Goal: Transaction & Acquisition: Purchase product/service

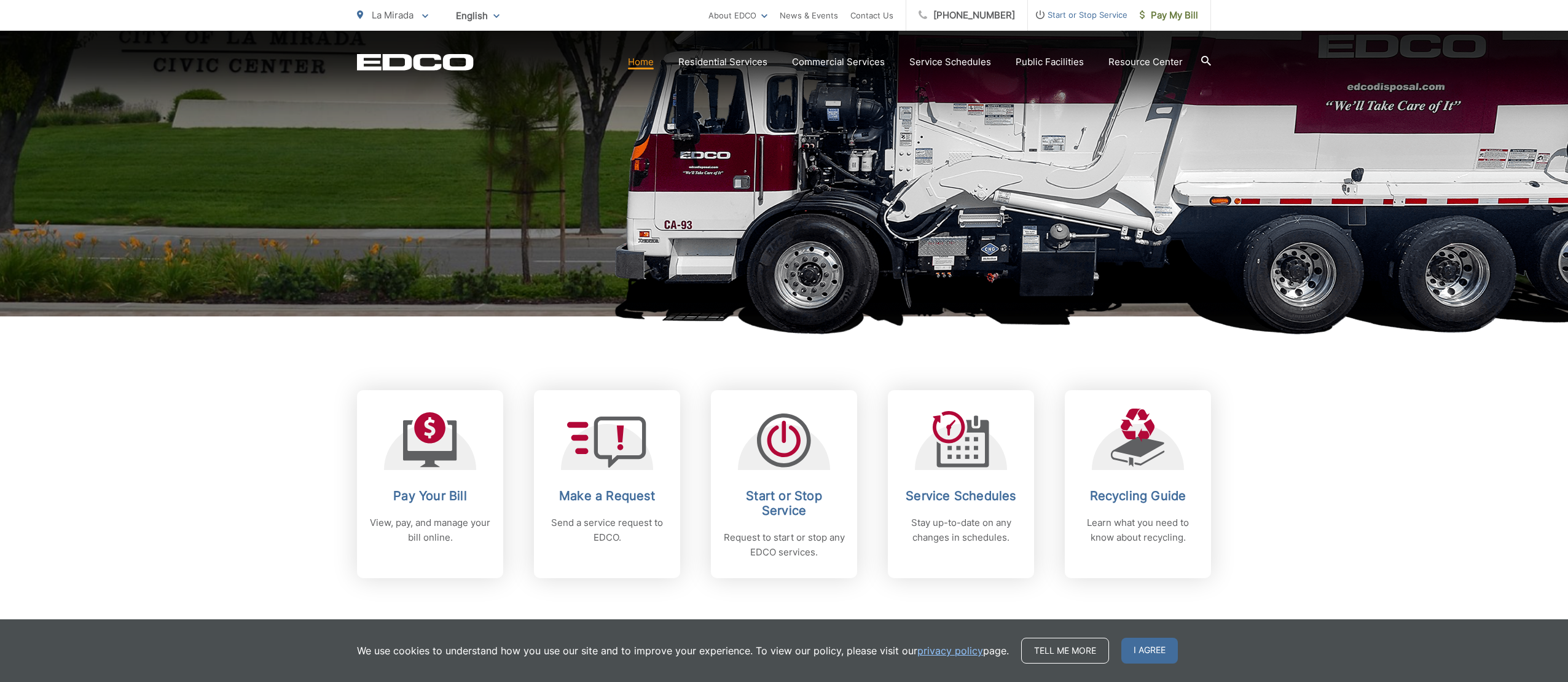
scroll to position [246, 0]
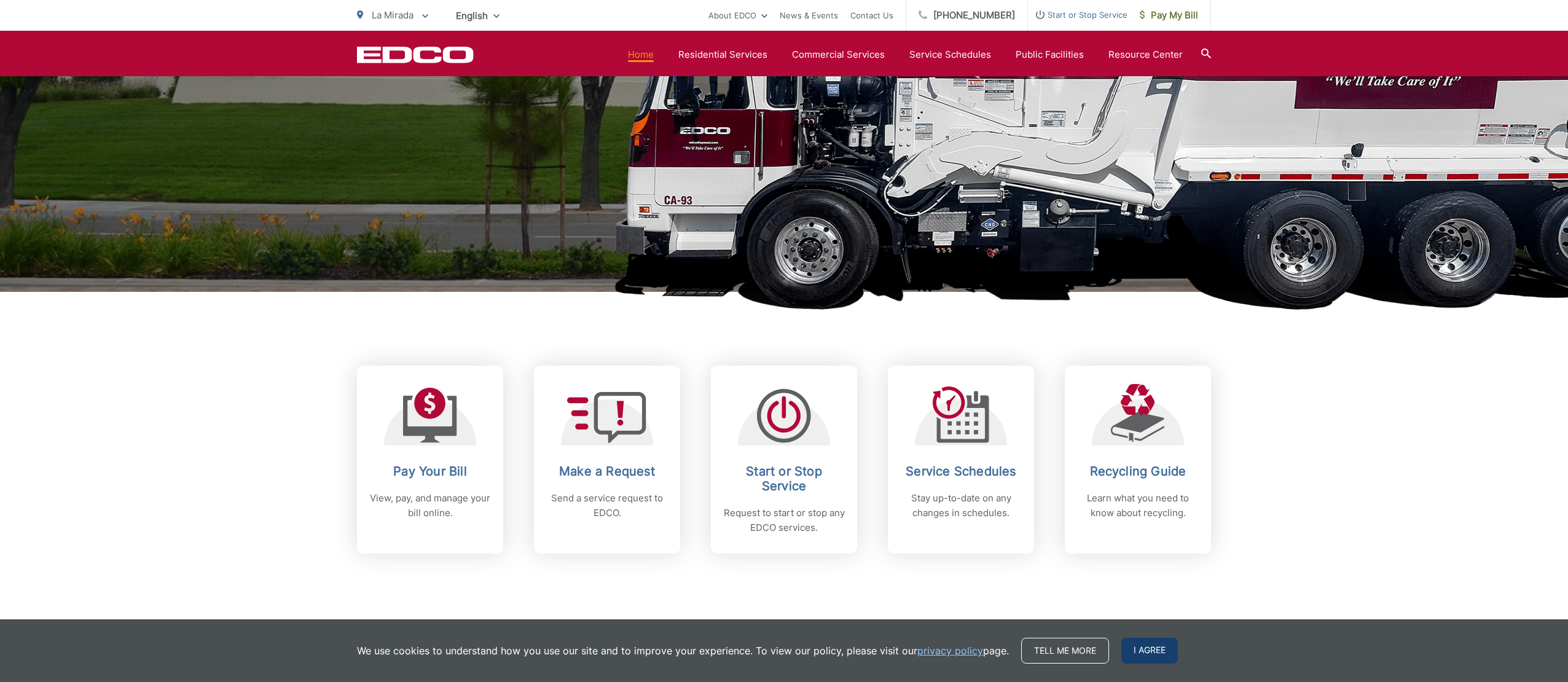
click at [1142, 657] on span "I agree" at bounding box center [1149, 650] width 57 height 25
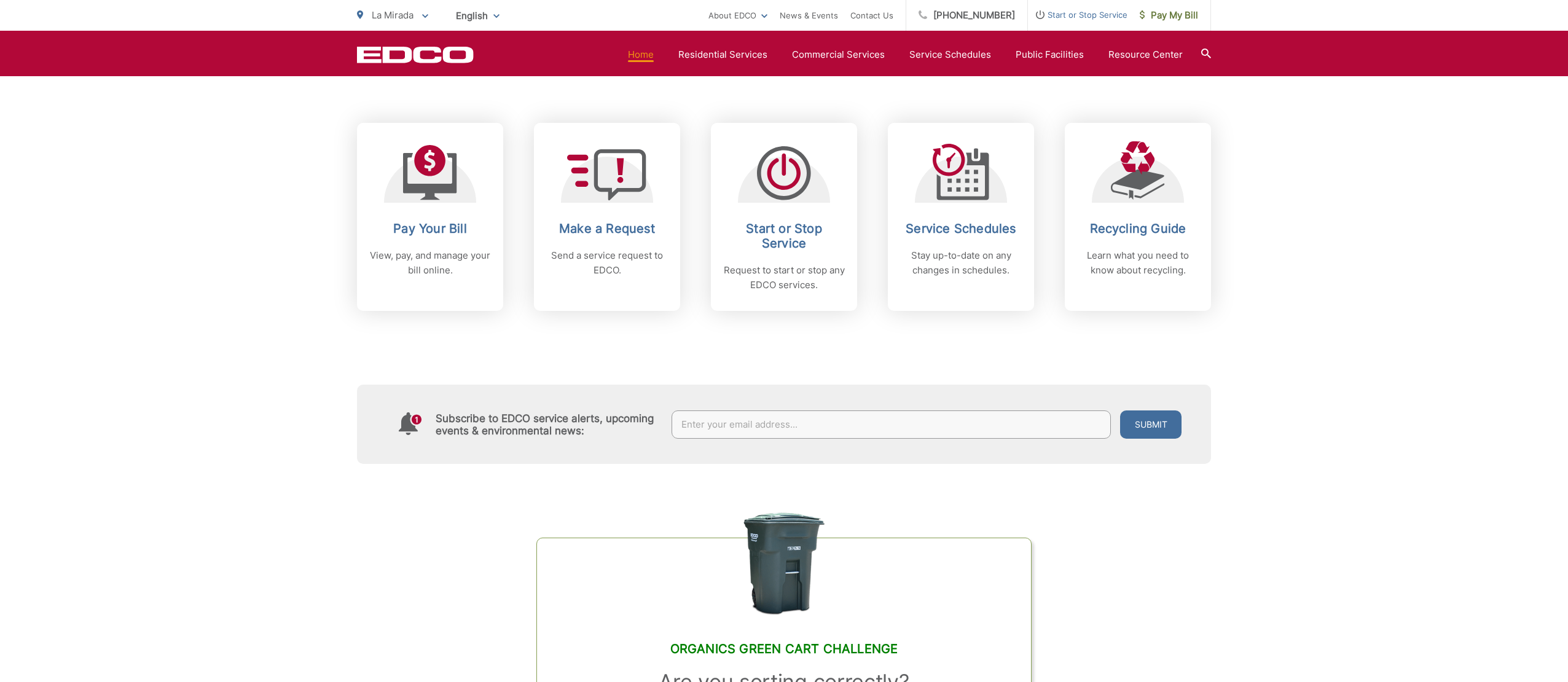
scroll to position [491, 0]
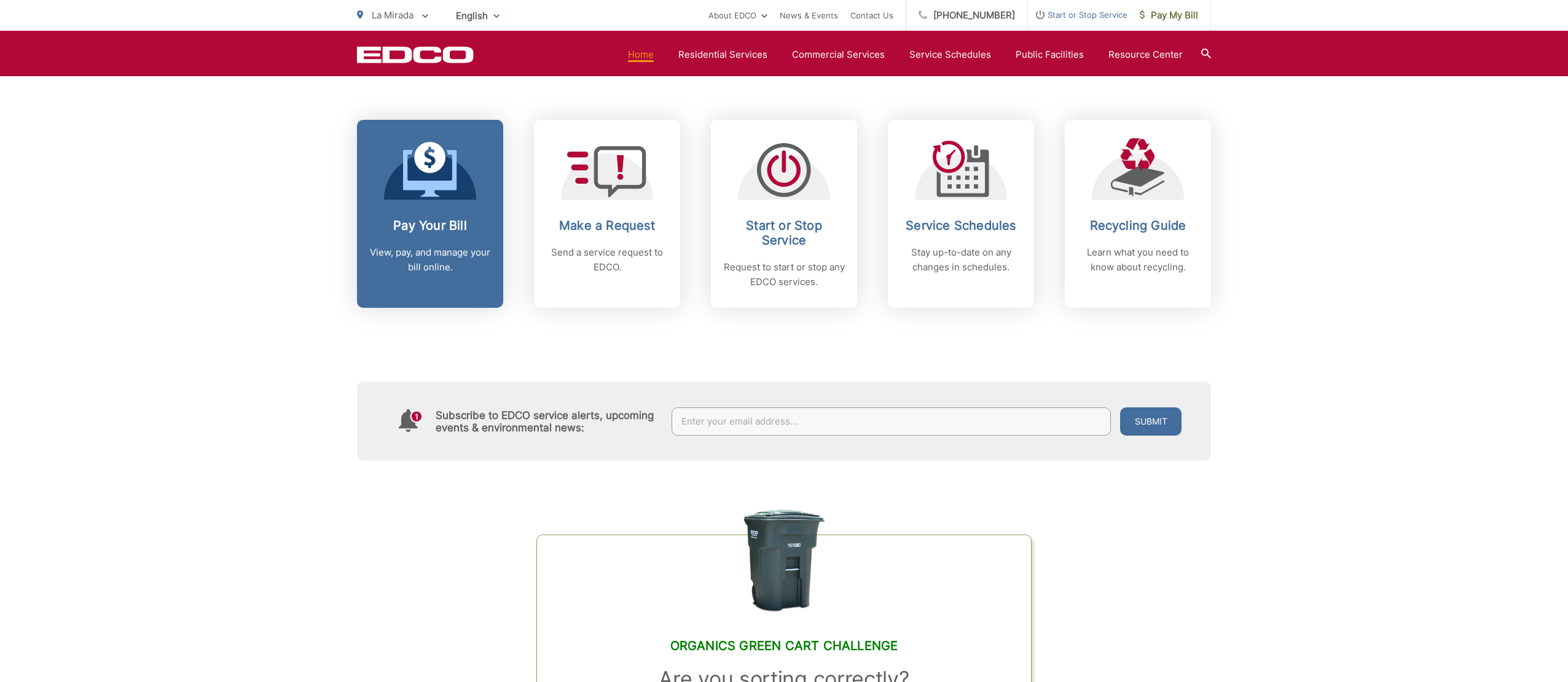
click at [418, 232] on h2 "Pay Your Bill" at bounding box center [430, 226] width 122 height 15
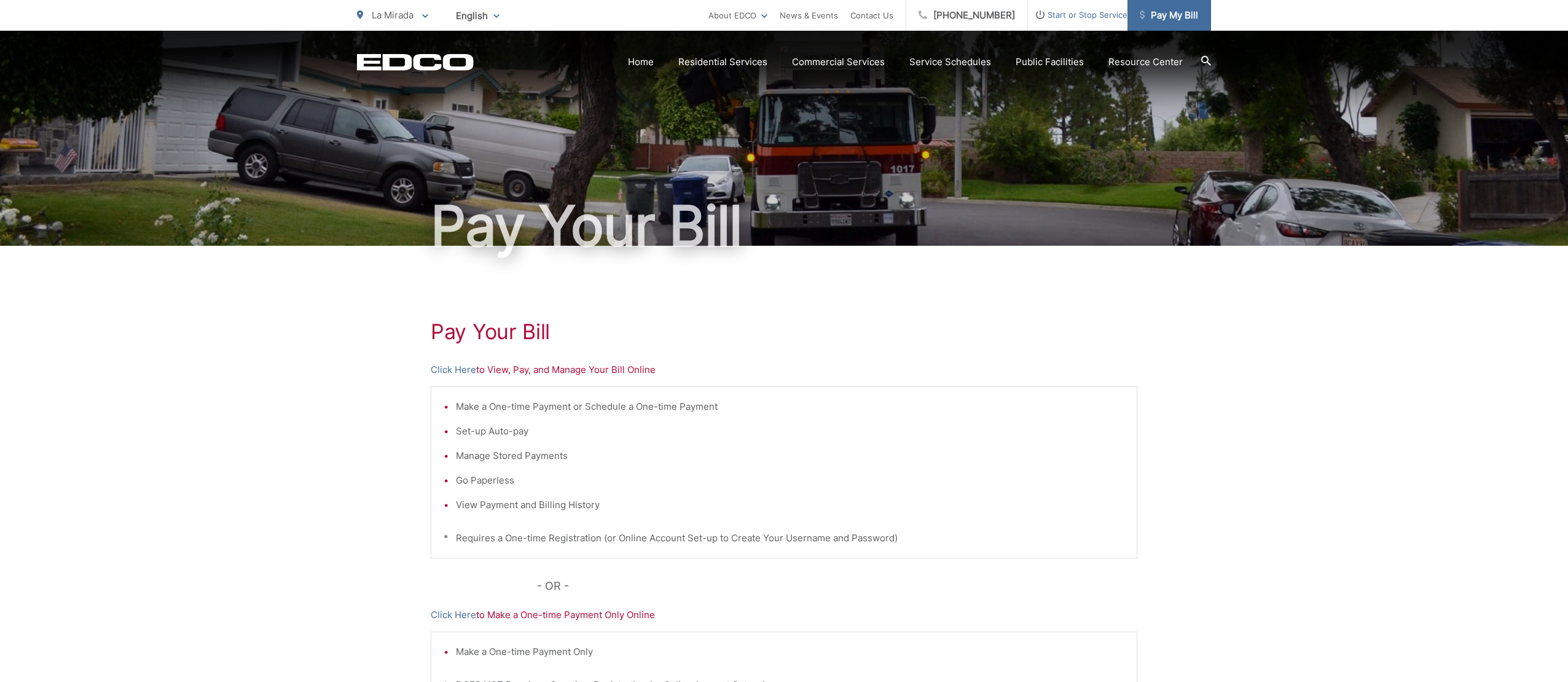
click at [1165, 22] on span "Pay My Bill" at bounding box center [1169, 16] width 58 height 15
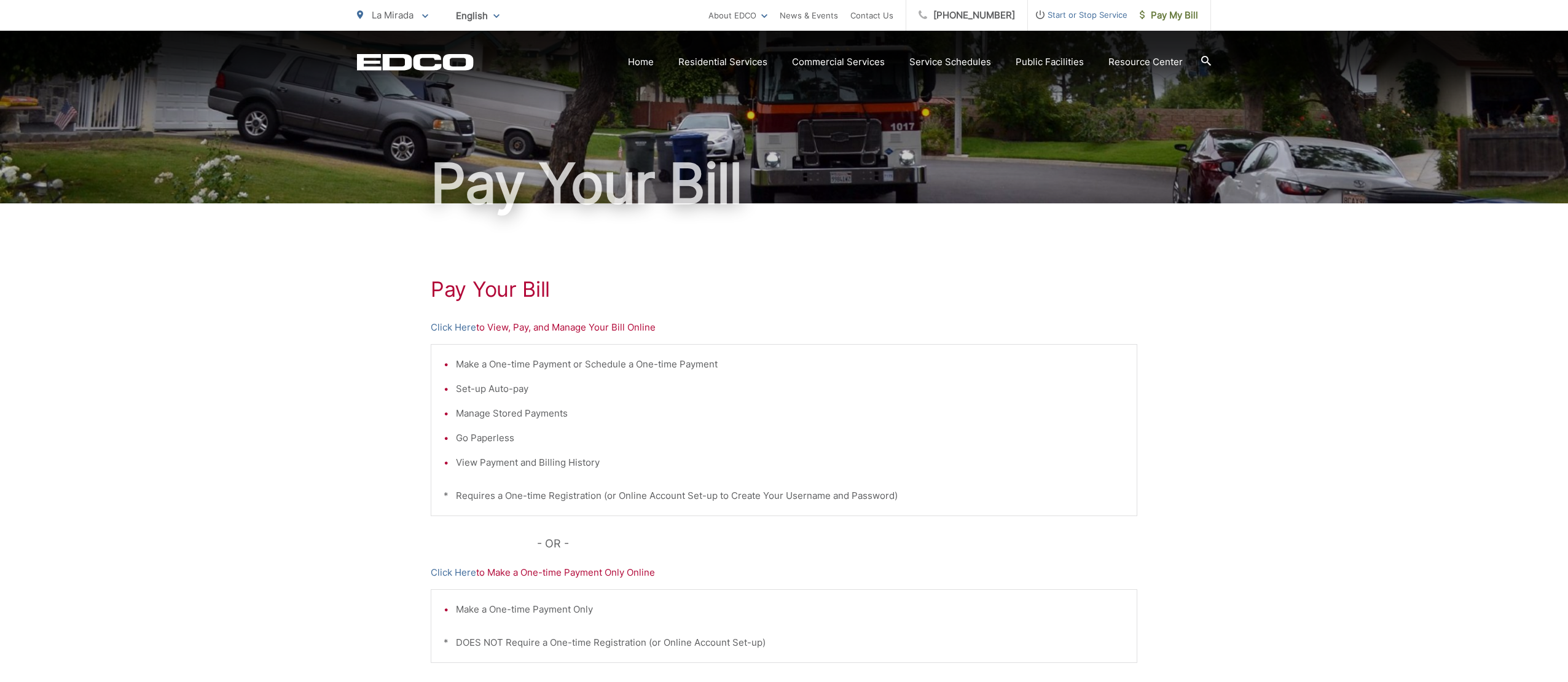
scroll to position [191, 0]
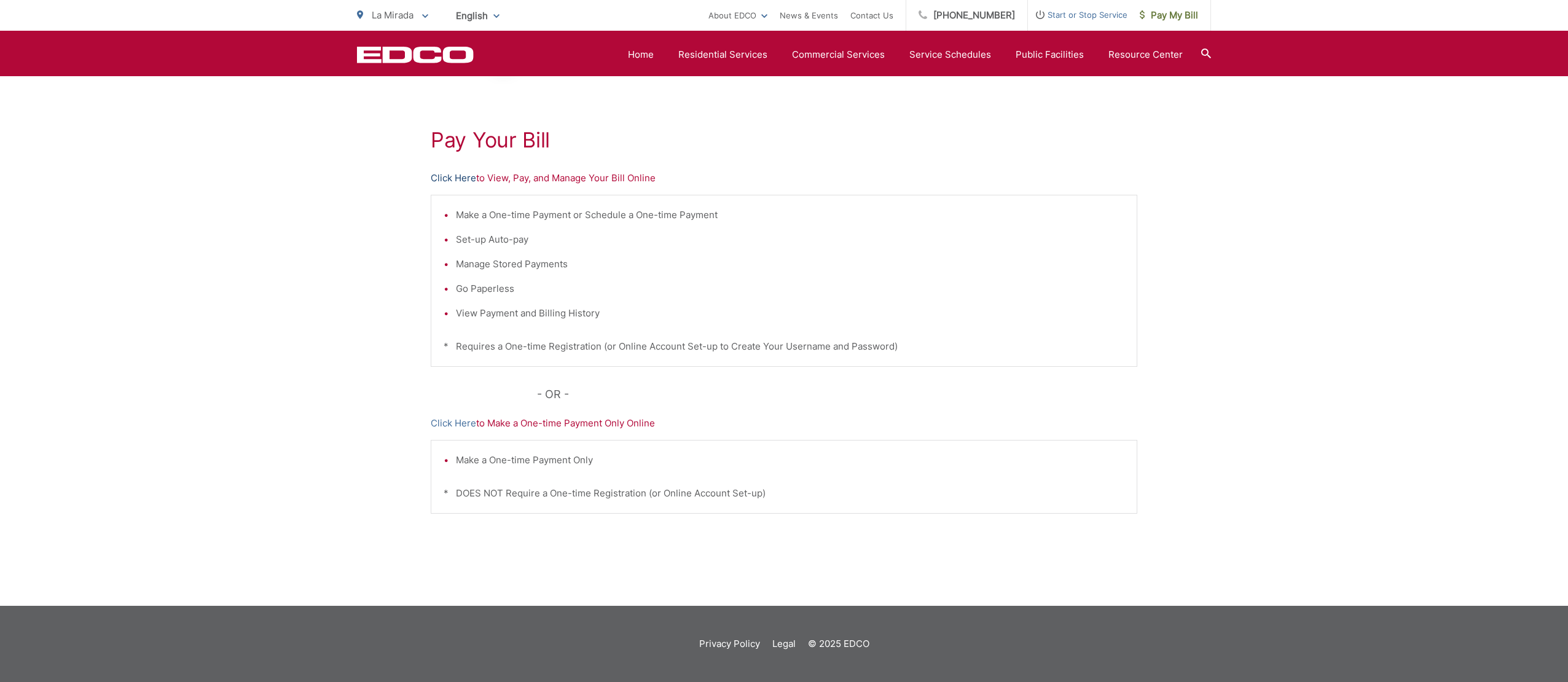
click at [455, 182] on link "Click Here" at bounding box center [453, 178] width 45 height 15
